Goal: Task Accomplishment & Management: Complete application form

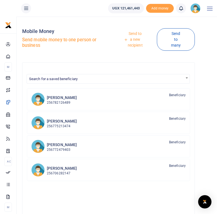
click at [131, 41] on link "Send to a new recipient" at bounding box center [133, 40] width 47 height 22
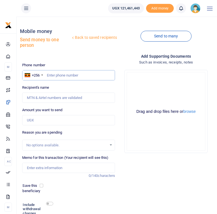
click at [57, 76] on input "text" at bounding box center [68, 75] width 93 height 11
click at [63, 77] on input "text" at bounding box center [68, 75] width 93 height 11
type input "0"
click at [63, 77] on input "text" at bounding box center [68, 75] width 93 height 11
paste input "787626828"
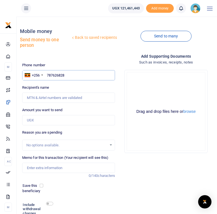
click at [47, 76] on input "787626828" at bounding box center [68, 75] width 93 height 11
type input "0787626828"
type input "Dorcus Twinabaitu"
type input "0787626828"
click at [140, 162] on div "Add supporting Documents Such as invoices, receipts, notes Drop your files here…" at bounding box center [165, 146] width 97 height 187
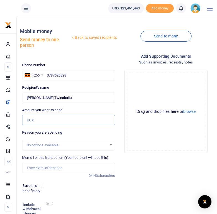
click at [33, 121] on input "Amount you want to send" at bounding box center [68, 120] width 93 height 11
type input "1,200,000"
click at [142, 168] on div "Add supporting Documents Such as invoices, receipts, notes Drop your files here…" at bounding box center [165, 146] width 97 height 187
click at [31, 168] on input "Memo for this transaction (Your recipient will see this)" at bounding box center [68, 167] width 93 height 11
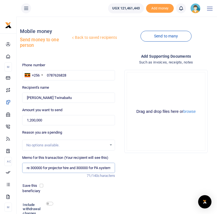
scroll to position [0, 31]
type input "600000 for hall hire 300000 for projector hire and 300000 for PA system"
click at [111, 196] on div "Phone number +256 Uganda +256 0787626828 Phone is required. Recipient's name Fo…" at bounding box center [68, 151] width 97 height 178
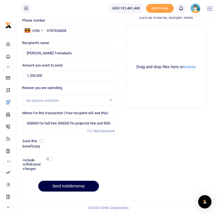
scroll to position [45, 0]
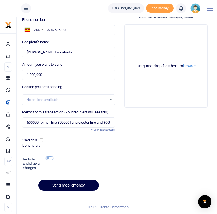
click at [50, 157] on input "checkbox" at bounding box center [49, 158] width 7 height 4
checkbox input "true"
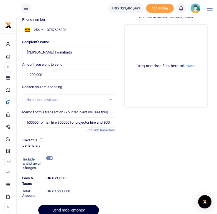
click at [59, 208] on button "Send mobilemoney" at bounding box center [68, 209] width 61 height 11
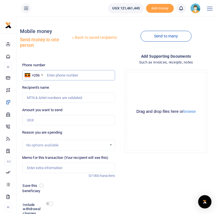
click at [58, 75] on input "text" at bounding box center [68, 75] width 93 height 11
type input "0775802961"
type input "Mathew Oyoku"
type input "0775802961"
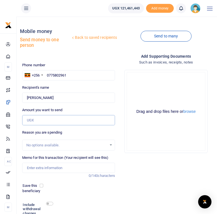
click at [40, 120] on input "Amount you want to send" at bounding box center [68, 120] width 93 height 11
type input "0"
type input "N"
type input "0"
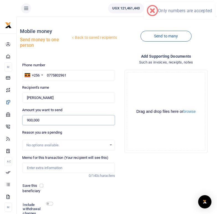
type input "900,000"
click at [81, 129] on div "Reason you are spending No options available." at bounding box center [68, 139] width 93 height 21
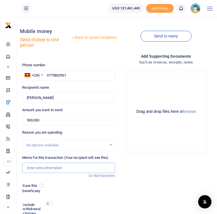
click at [44, 168] on input "Memo for this transaction (Your recipient will see this)" at bounding box center [68, 167] width 93 height 11
type input "900000 for hall projector and PAS"
click at [81, 186] on div "Save this beneficiary" at bounding box center [65, 188] width 90 height 11
click at [50, 204] on input "checkbox" at bounding box center [49, 203] width 7 height 4
checkbox input "true"
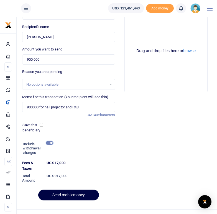
scroll to position [70, 0]
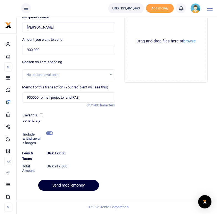
click at [67, 184] on button "Send mobilemoney" at bounding box center [68, 185] width 61 height 11
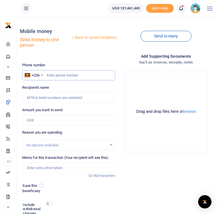
click at [64, 76] on input "text" at bounding box center [68, 75] width 93 height 11
type input "0772631182"
type input "Eunice Candiru"
type input "0772631182"
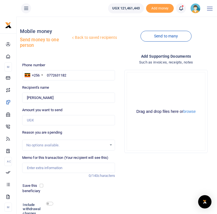
click at [156, 172] on div "Add supporting Documents Such as invoices, receipts, notes Drop your files here…" at bounding box center [165, 146] width 97 height 187
click at [38, 121] on input "Amount you want to send" at bounding box center [68, 120] width 93 height 11
type input "h"
type input "1,490,000"
click at [142, 168] on div "Add supporting Documents Such as invoices, receipts, notes Drop your files here…" at bounding box center [165, 146] width 97 height 187
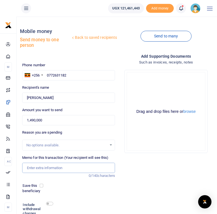
click at [35, 168] on input "Memo for this transaction (Your recipient will see this)" at bounding box center [68, 167] width 93 height 11
type input "h"
type input "540000 hall projector 150000 PAS 300000 and 500000"
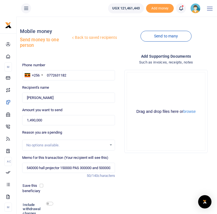
scroll to position [0, 0]
click at [161, 189] on div "Add supporting Documents Such as invoices, receipts, notes Drop your files here…" at bounding box center [165, 146] width 97 height 187
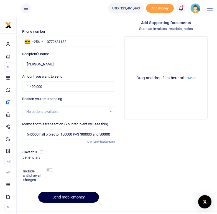
scroll to position [37, 0]
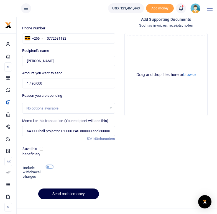
click at [49, 165] on input "checkbox" at bounding box center [49, 167] width 7 height 4
checkbox input "true"
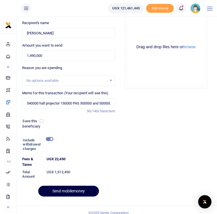
scroll to position [70, 0]
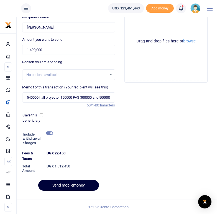
click at [61, 183] on button "Send mobilemoney" at bounding box center [68, 185] width 61 height 11
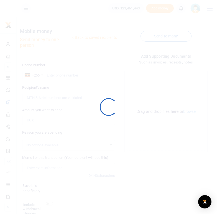
scroll to position [45, 0]
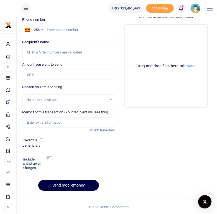
click at [181, 8] on icon at bounding box center [181, 8] width 6 height 6
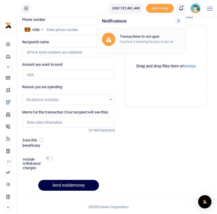
click at [145, 40] on small "You have 2 awaiting for your to act on" at bounding box center [146, 42] width 53 height 4
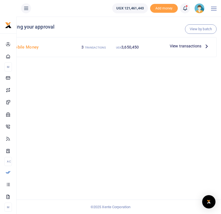
click at [207, 46] on icon at bounding box center [206, 46] width 6 height 6
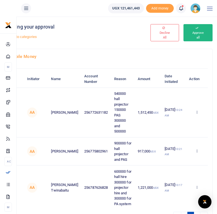
click at [202, 32] on button "Approve all" at bounding box center [197, 32] width 29 height 17
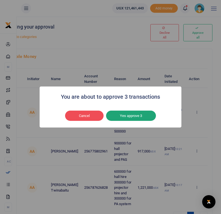
click at [129, 112] on button "Yes approve 3" at bounding box center [131, 115] width 50 height 11
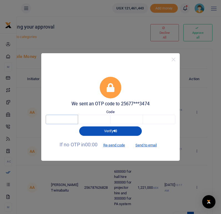
click at [66, 119] on input "text" at bounding box center [62, 119] width 32 height 9
type input "3"
type input "6"
type input "1"
type input "5"
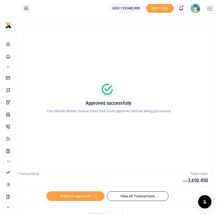
click at [177, 69] on div "Approved successfully Your Mobile Money transactions have been approved and are…" at bounding box center [108, 100] width 194 height 128
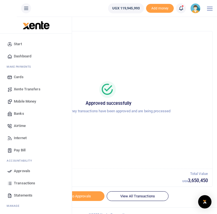
click at [22, 182] on span "Transactions" at bounding box center [24, 183] width 21 height 6
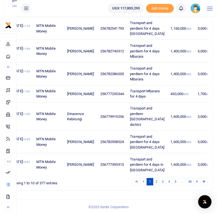
scroll to position [342, 0]
click at [161, 178] on link "3" at bounding box center [162, 181] width 7 height 7
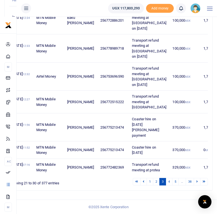
scroll to position [304, 0]
click at [156, 178] on link "2" at bounding box center [156, 181] width 7 height 7
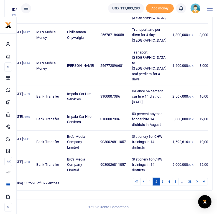
scroll to position [254, 0]
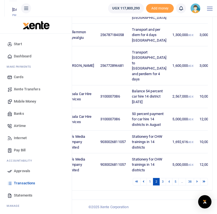
click at [16, 114] on span "Banks" at bounding box center [19, 114] width 10 height 6
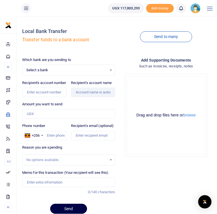
click at [110, 70] on div "Select a bank Select an option..." at bounding box center [68, 70] width 92 height 6
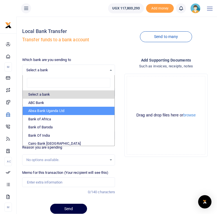
click at [145, 176] on div "Add supporting Documents Such as invoices, receipts, notes Drop your files here…" at bounding box center [165, 137] width 97 height 161
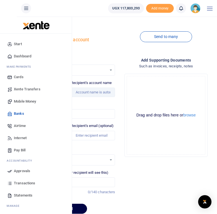
click at [24, 182] on span "Transactions" at bounding box center [24, 183] width 21 height 6
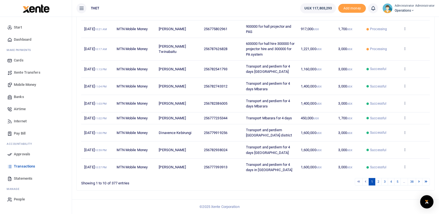
scroll to position [181, 0]
click at [221, 181] on link "2" at bounding box center [378, 181] width 7 height 7
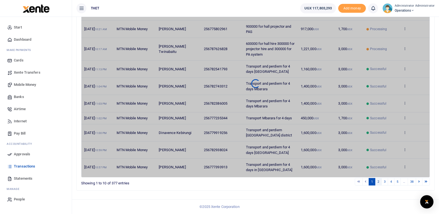
scroll to position [165, 0]
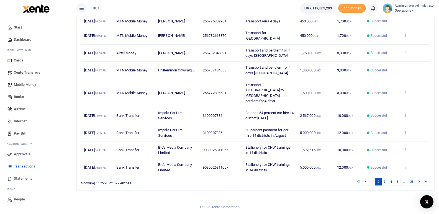
click at [221, 130] on icon at bounding box center [405, 132] width 4 height 4
click at [221, 199] on link "Send again" at bounding box center [381, 203] width 44 height 8
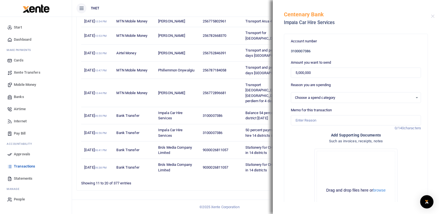
select select
click at [221, 120] on input "Memo for this transaction" at bounding box center [356, 120] width 130 height 11
click at [158, 185] on div "Showing 11 to 20 of 377 entries" at bounding box center [152, 181] width 143 height 9
click at [221, 120] on input "Balance for car hire in 14 districts" at bounding box center [356, 120] width 130 height 11
type input "Balance for car hire in 14 districts PHW trainings"
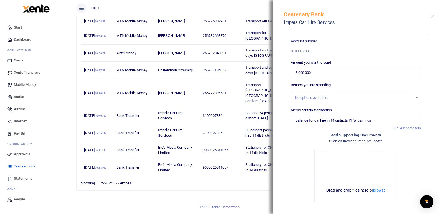
click at [221, 142] on div "Account number 3100007386 Amount you want to send 5,000,000 Reason you are spen…" at bounding box center [355, 144] width 143 height 220
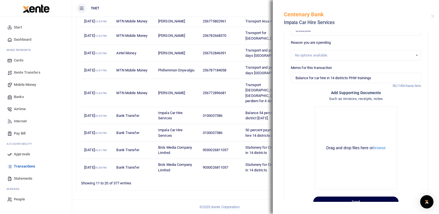
scroll to position [61, 0]
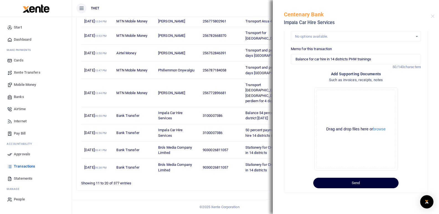
click at [221, 183] on button "Send" at bounding box center [355, 183] width 85 height 11
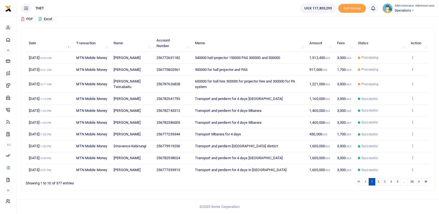
scroll to position [100, 0]
click at [377, 182] on link "2" at bounding box center [378, 181] width 7 height 7
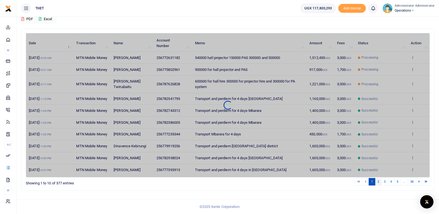
scroll to position [95, 0]
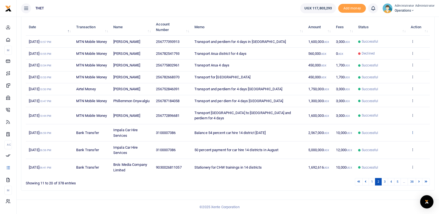
click at [412, 133] on icon at bounding box center [412, 132] width 4 height 4
click at [384, 177] on link "Send again" at bounding box center [392, 181] width 44 height 8
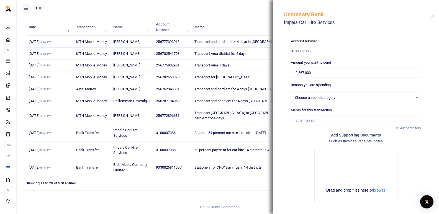
select select
click at [299, 117] on input "Memo for this transaction" at bounding box center [356, 120] width 130 height 11
type input "Balance for car hire in 14 districts"
click at [415, 148] on div "Drop your files here Drag and drop files here or browse Powered by Uppy" at bounding box center [356, 190] width 130 height 92
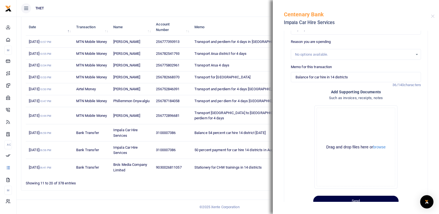
scroll to position [61, 0]
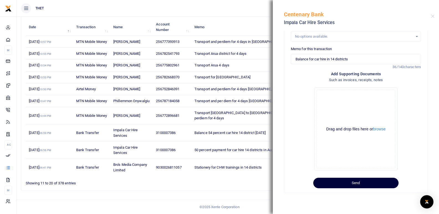
click at [367, 183] on button "Send" at bounding box center [355, 183] width 85 height 11
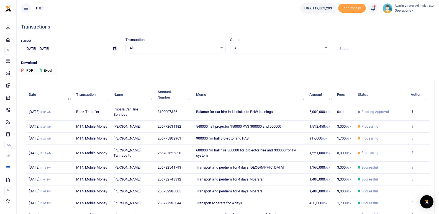
click at [374, 8] on icon at bounding box center [373, 8] width 6 height 6
click at [332, 45] on div "Transactions to act upon You have 1 awaiting for your to act on" at bounding box center [333, 39] width 79 height 13
click at [374, 8] on icon at bounding box center [373, 8] width 6 height 6
click at [340, 41] on small "You have 1 awaiting for your to act on" at bounding box center [338, 42] width 53 height 4
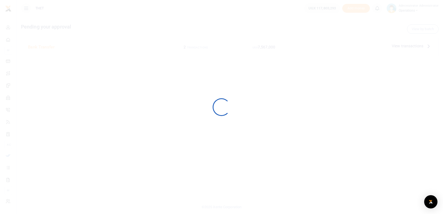
click at [22, 154] on div at bounding box center [221, 107] width 443 height 214
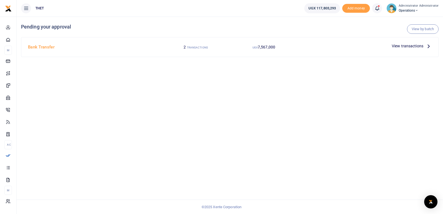
click at [427, 45] on icon at bounding box center [428, 46] width 6 height 6
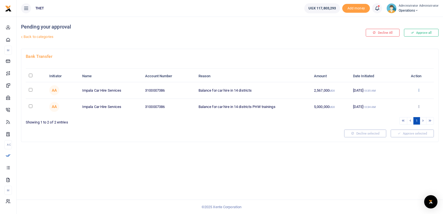
click at [417, 91] on icon at bounding box center [419, 90] width 4 height 4
click at [396, 99] on link "Approve" at bounding box center [398, 99] width 44 height 8
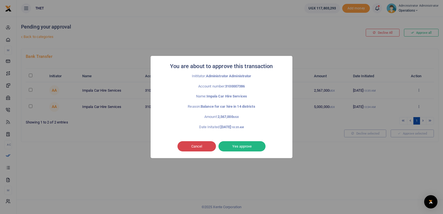
click at [199, 145] on button "Cancel" at bounding box center [196, 146] width 38 height 11
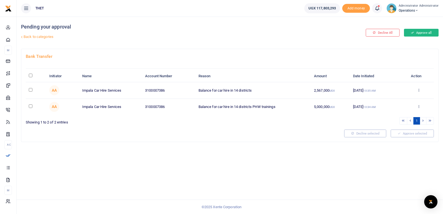
click at [415, 33] on button "Approve all" at bounding box center [421, 33] width 35 height 8
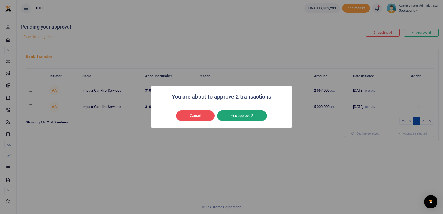
click at [244, 115] on button "Yes approve 2" at bounding box center [242, 115] width 50 height 11
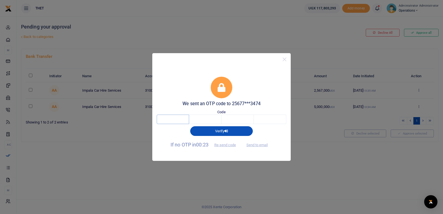
click at [176, 118] on input "text" at bounding box center [173, 119] width 32 height 9
type input "9"
type input "0"
type input "3"
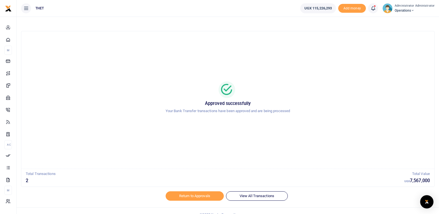
click at [159, 51] on div "Approved successfully Your Bank Transfer transactions have been approved and ar…" at bounding box center [227, 100] width 399 height 128
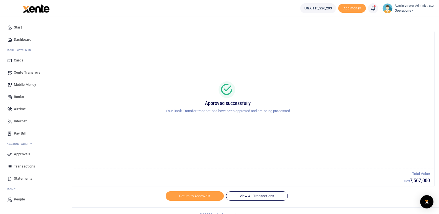
click at [25, 167] on span "Transactions" at bounding box center [24, 167] width 21 height 6
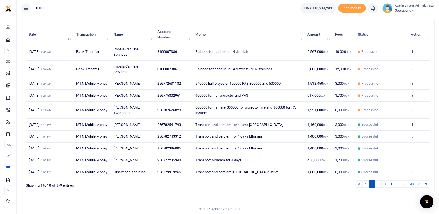
scroll to position [60, 0]
click at [390, 9] on img at bounding box center [387, 8] width 10 height 10
click at [403, 38] on link "Logout" at bounding box center [411, 41] width 44 height 8
